Goal: Transaction & Acquisition: Obtain resource

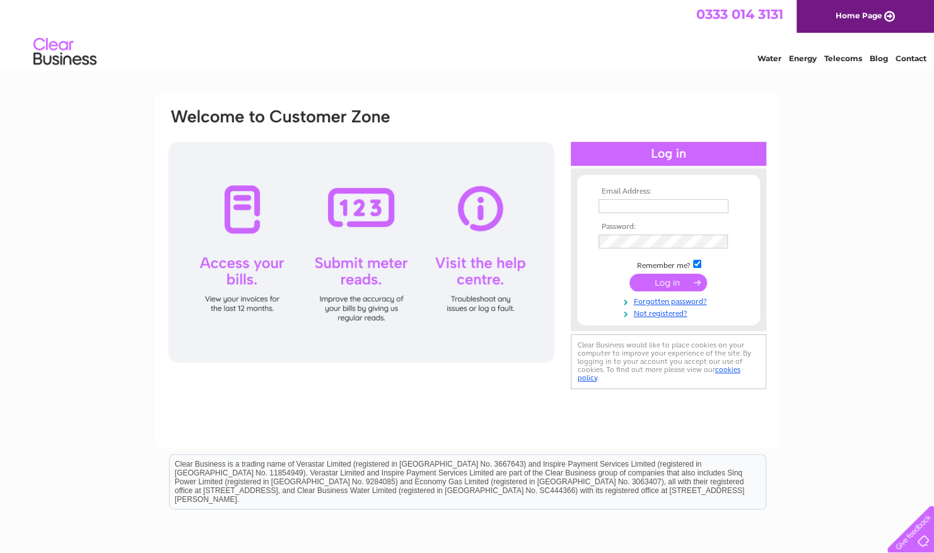
type input "GTS.Utilities@gallifordtry.co.uk"
click at [675, 283] on input "submit" at bounding box center [669, 283] width 78 height 18
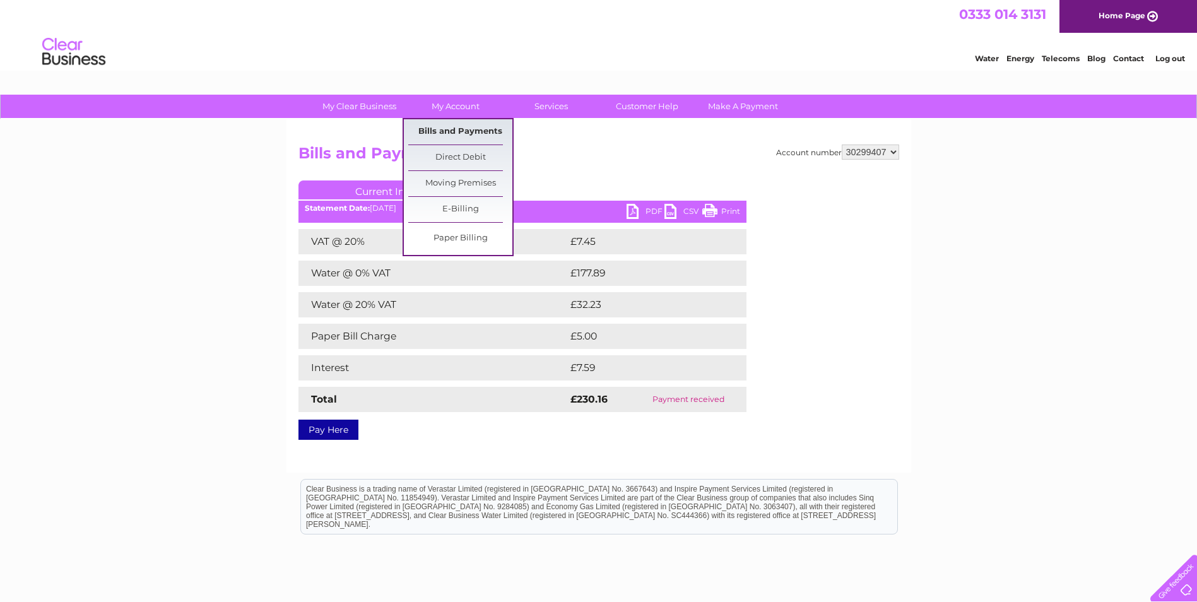
click at [468, 130] on link "Bills and Payments" at bounding box center [460, 131] width 104 height 25
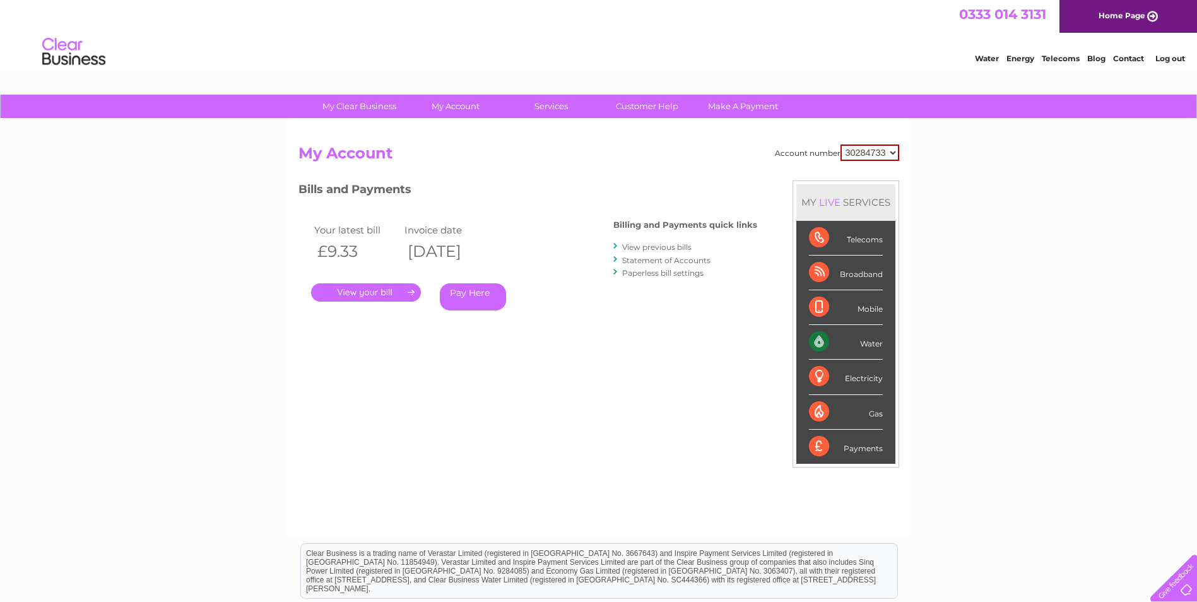
click at [357, 291] on link "." at bounding box center [366, 292] width 110 height 18
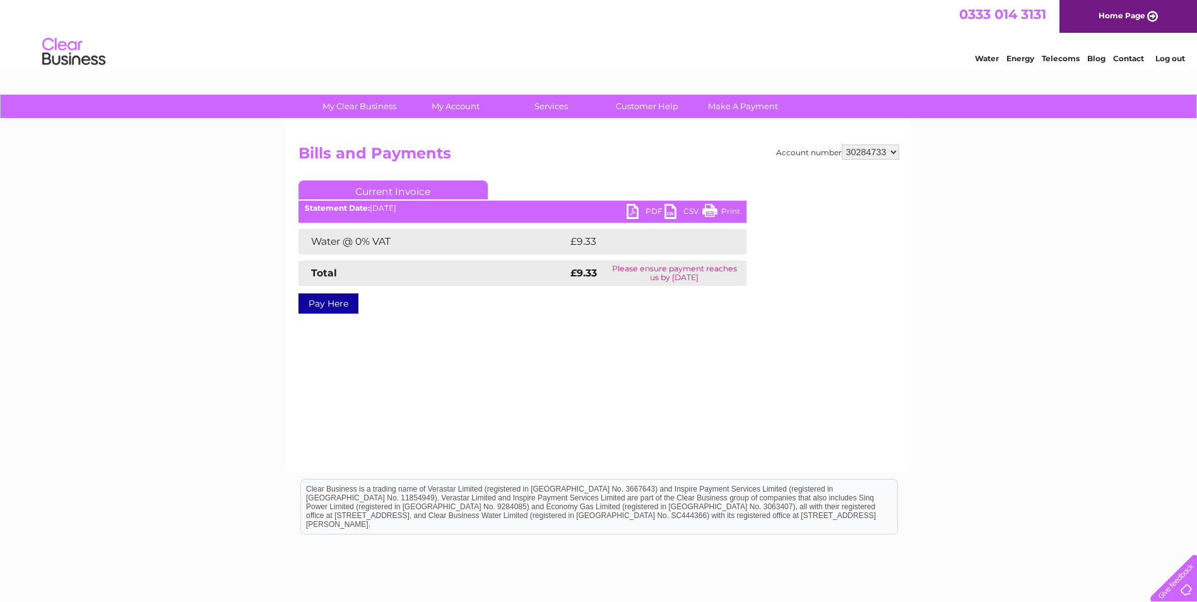
click at [630, 211] on link "PDF" at bounding box center [645, 213] width 38 height 18
click at [876, 152] on select "30284733 30299407 30316975 30318947" at bounding box center [869, 151] width 57 height 15
select select "30299407"
click at [841, 144] on select "30284733 30299407 30316975 30318947" at bounding box center [869, 151] width 57 height 15
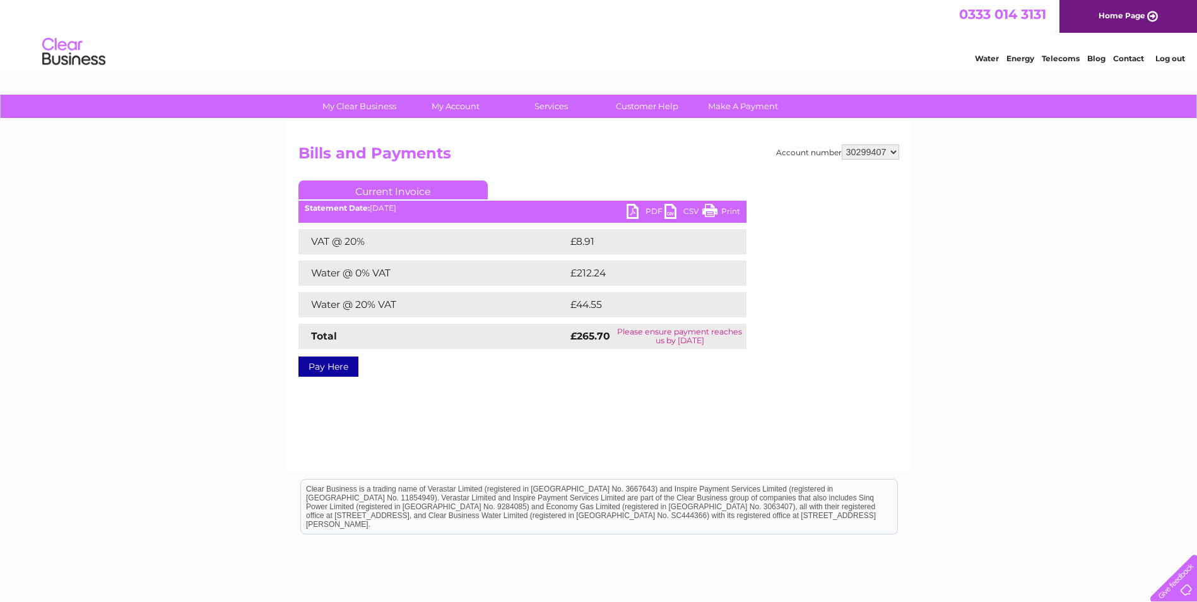
click at [636, 212] on link "PDF" at bounding box center [645, 213] width 38 height 18
click at [867, 151] on select "30284733 30299407 30316975 30318947" at bounding box center [869, 151] width 57 height 15
select select "30316975"
click at [841, 144] on select "30284733 30299407 30316975 30318947" at bounding box center [869, 151] width 57 height 15
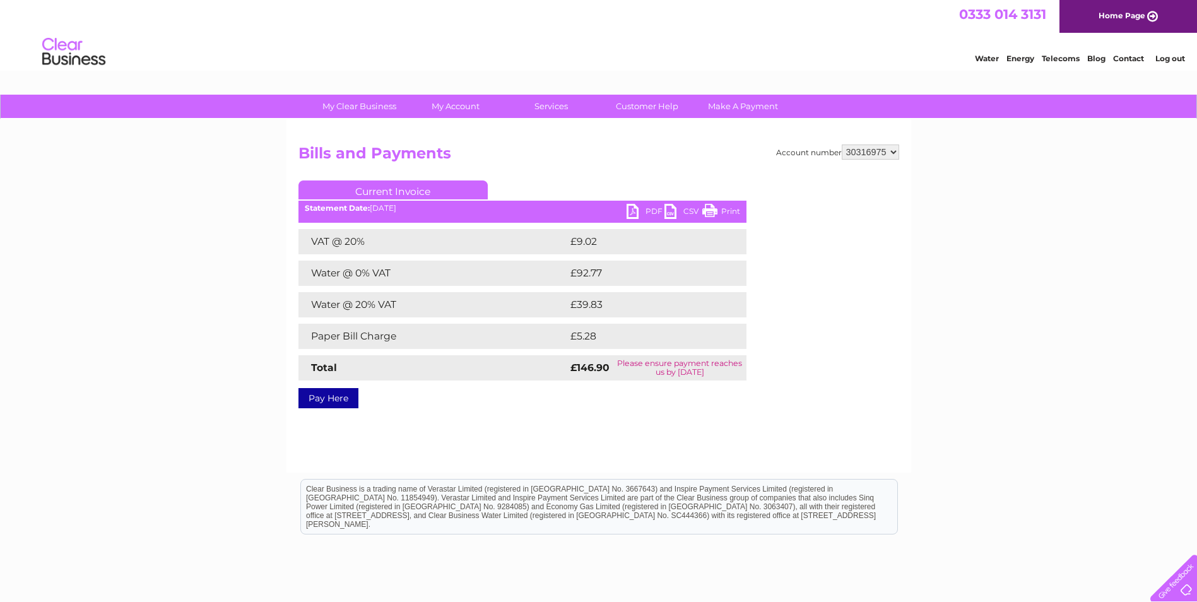
click at [625, 206] on div "Statement Date: [DATE]" at bounding box center [522, 208] width 448 height 9
click at [633, 211] on link "PDF" at bounding box center [645, 213] width 38 height 18
click at [881, 151] on select "30284733 30299407 30316975 30318947" at bounding box center [869, 151] width 57 height 15
select select "30318947"
click at [841, 144] on select "30284733 30299407 30316975 30318947" at bounding box center [869, 151] width 57 height 15
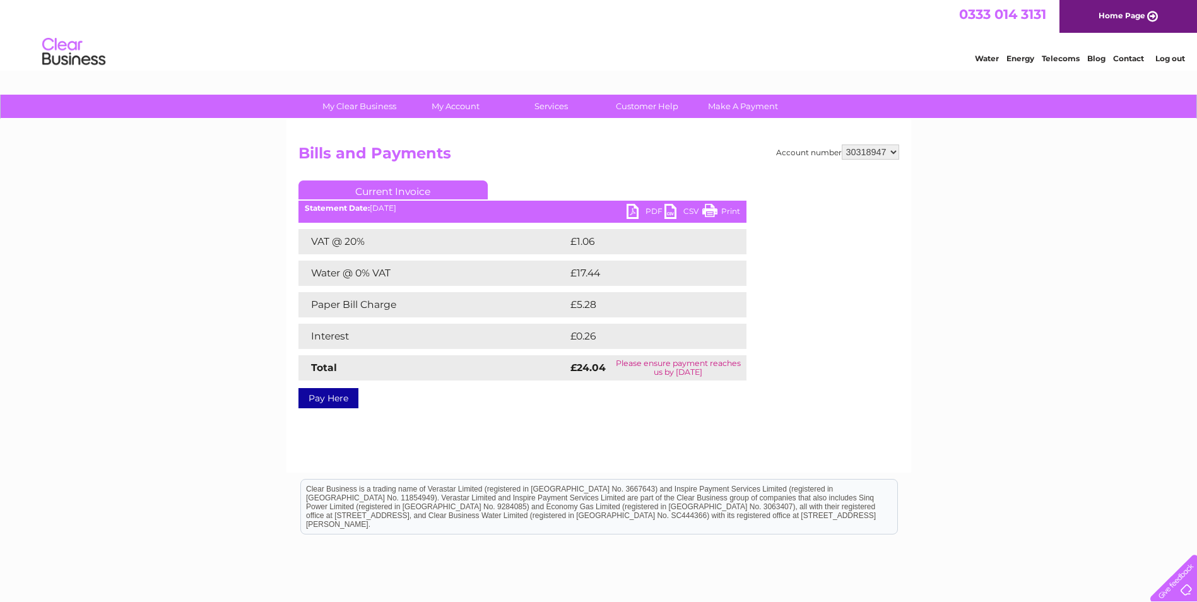
click at [633, 210] on link "PDF" at bounding box center [645, 213] width 38 height 18
